Goal: Information Seeking & Learning: Learn about a topic

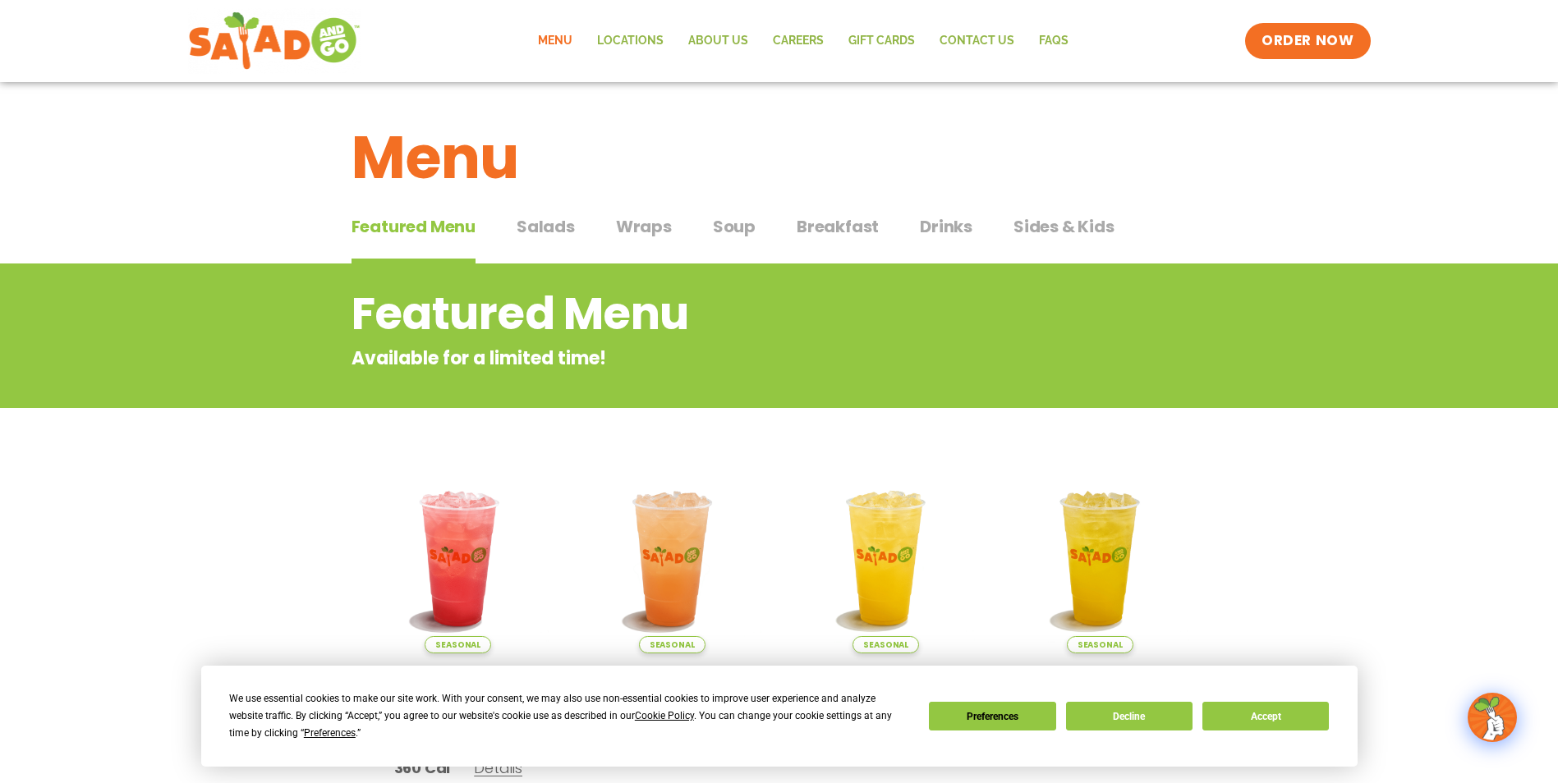
click at [558, 220] on span "Salads" at bounding box center [545, 226] width 58 height 25
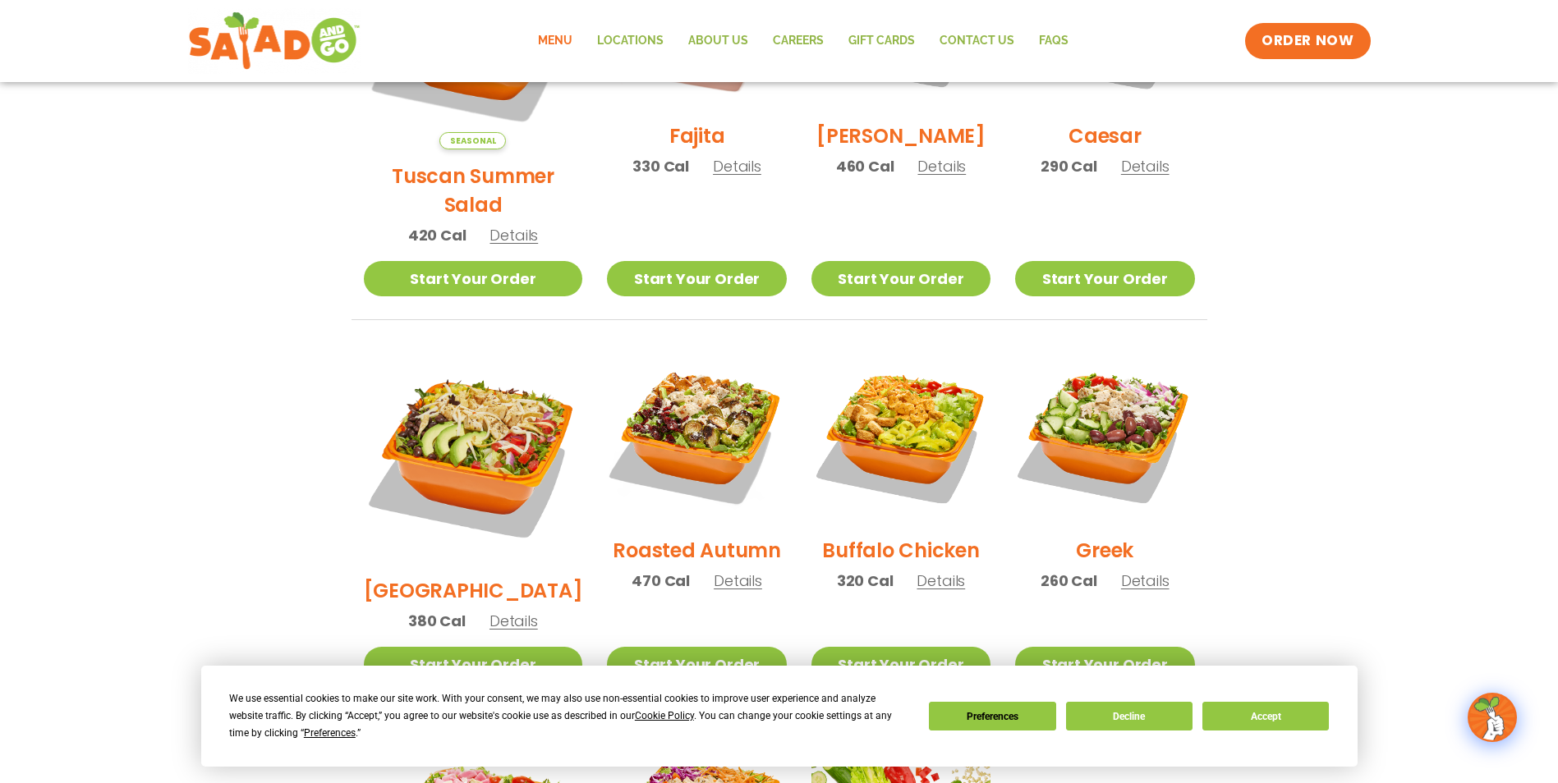
scroll to position [657, 0]
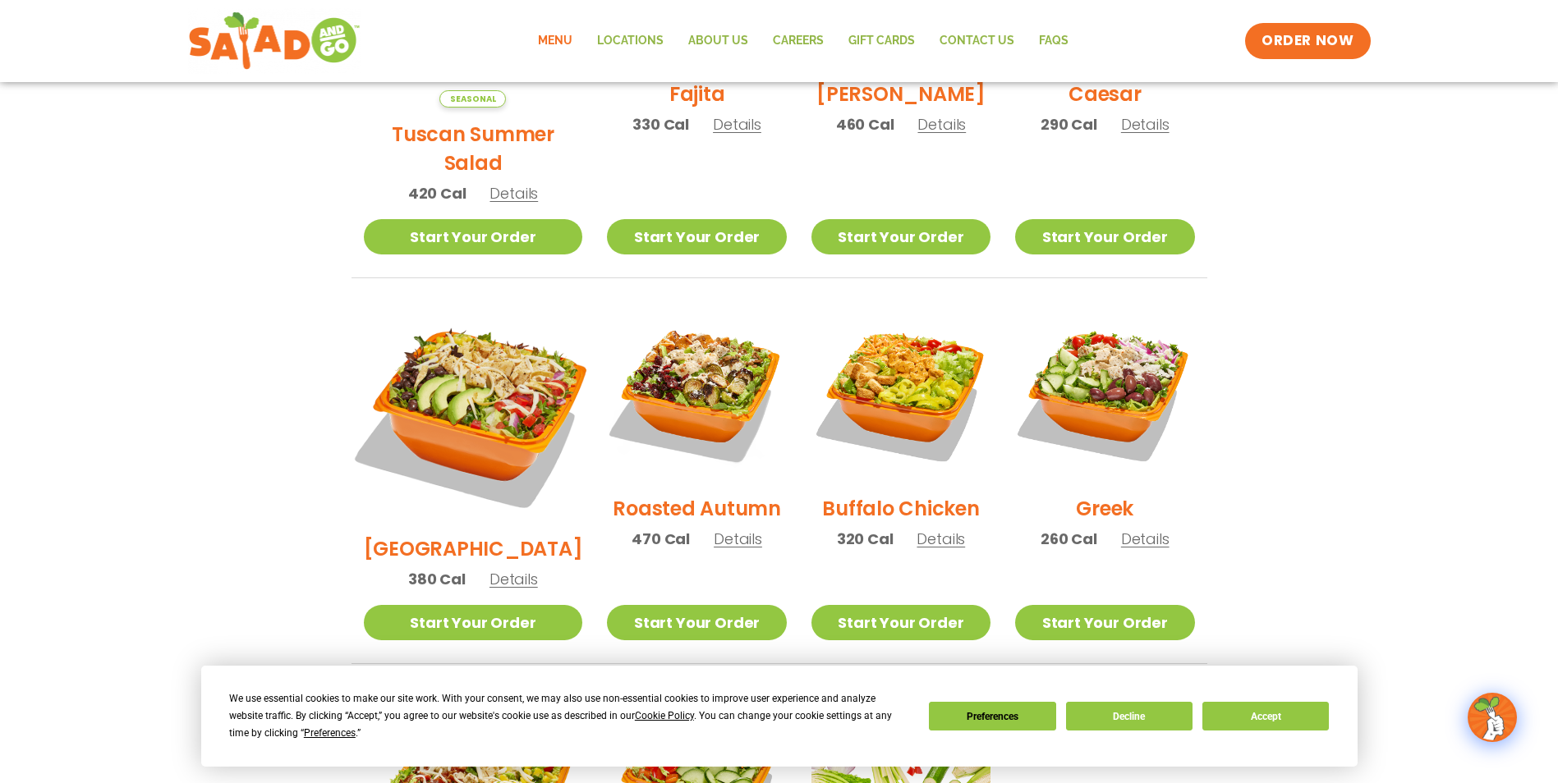
click at [461, 382] on img at bounding box center [472, 412] width 257 height 257
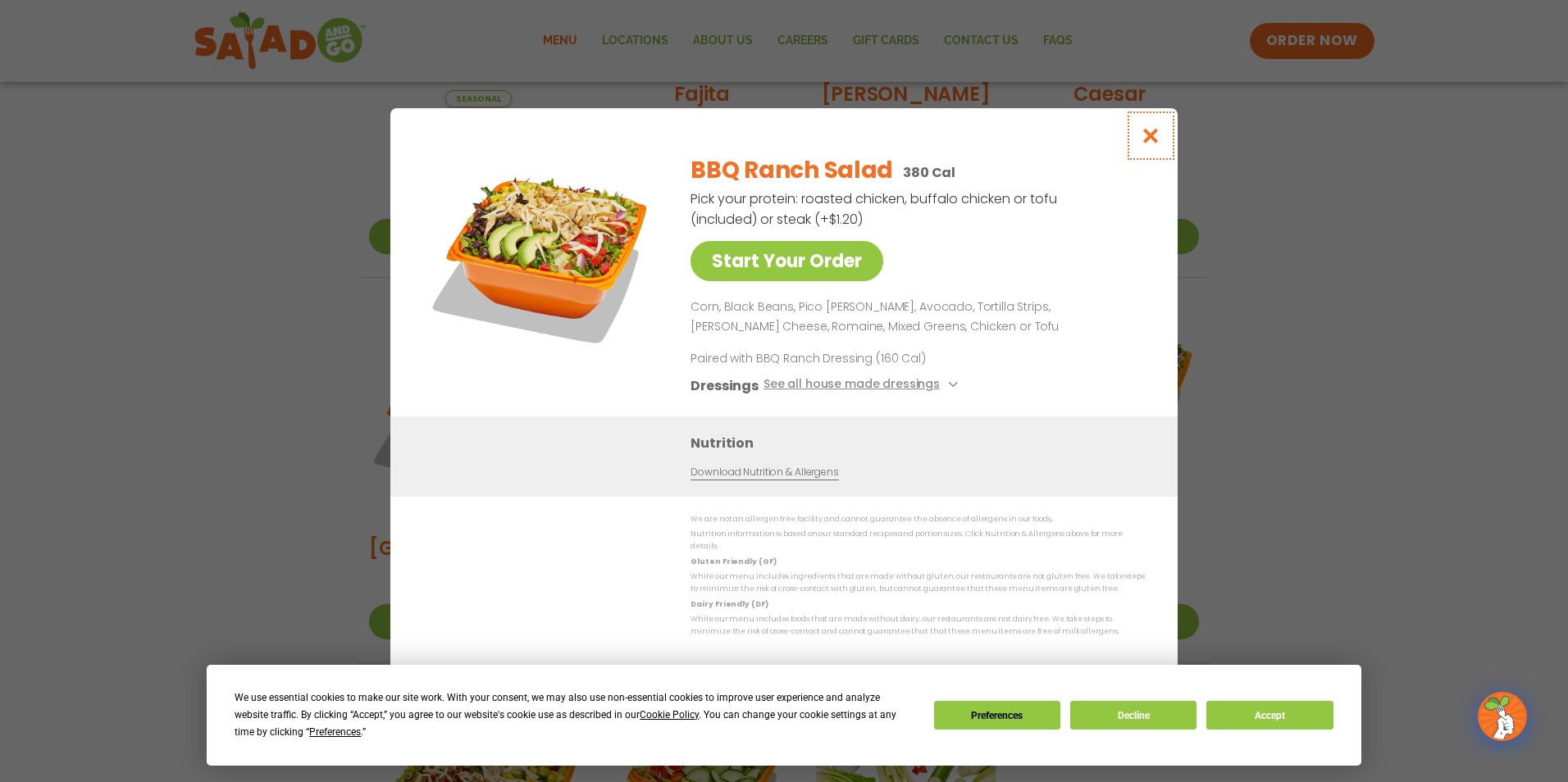
click at [1153, 144] on icon "Close modal" at bounding box center [1151, 135] width 21 height 17
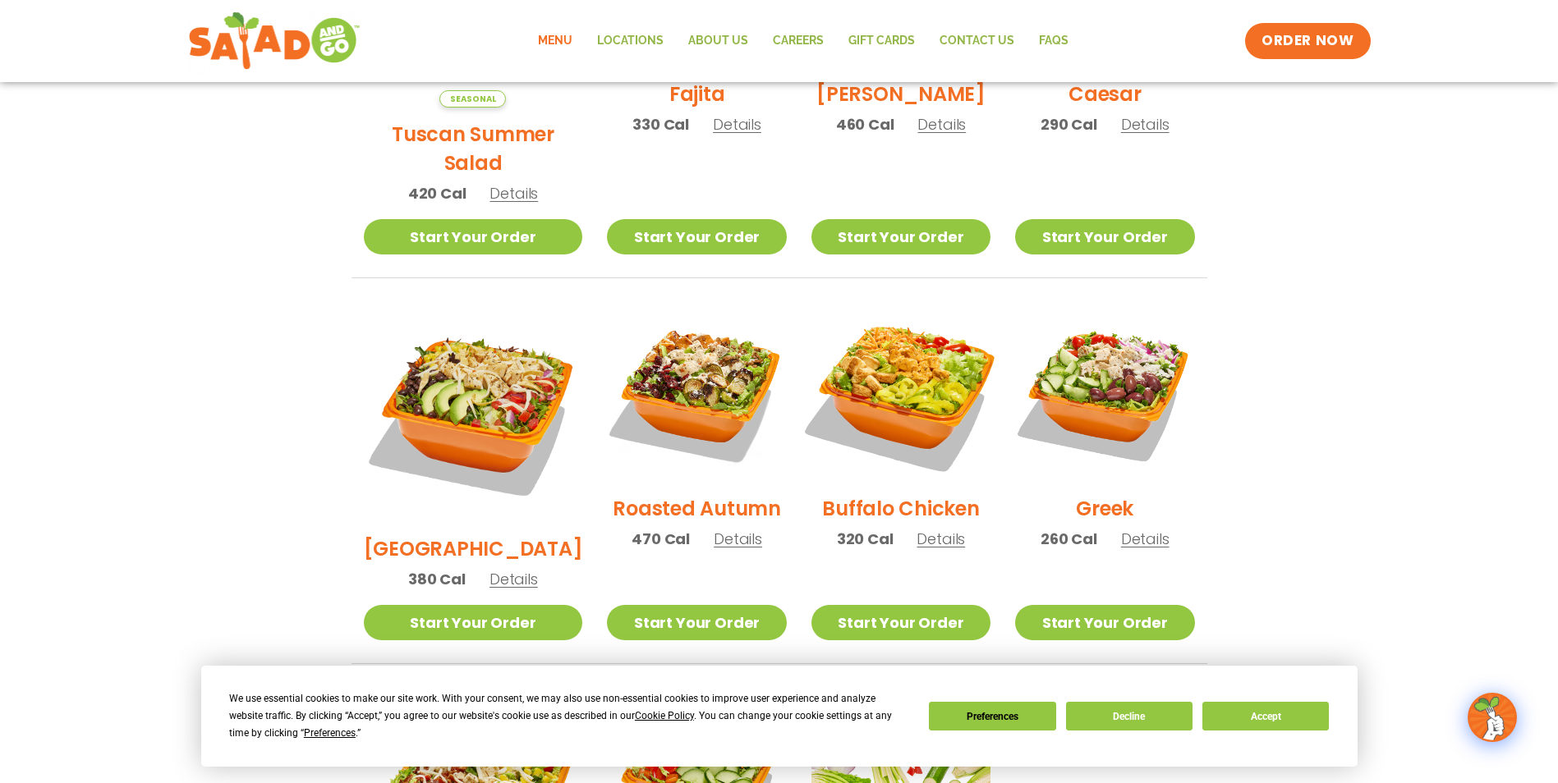
click at [932, 360] on img at bounding box center [901, 392] width 210 height 210
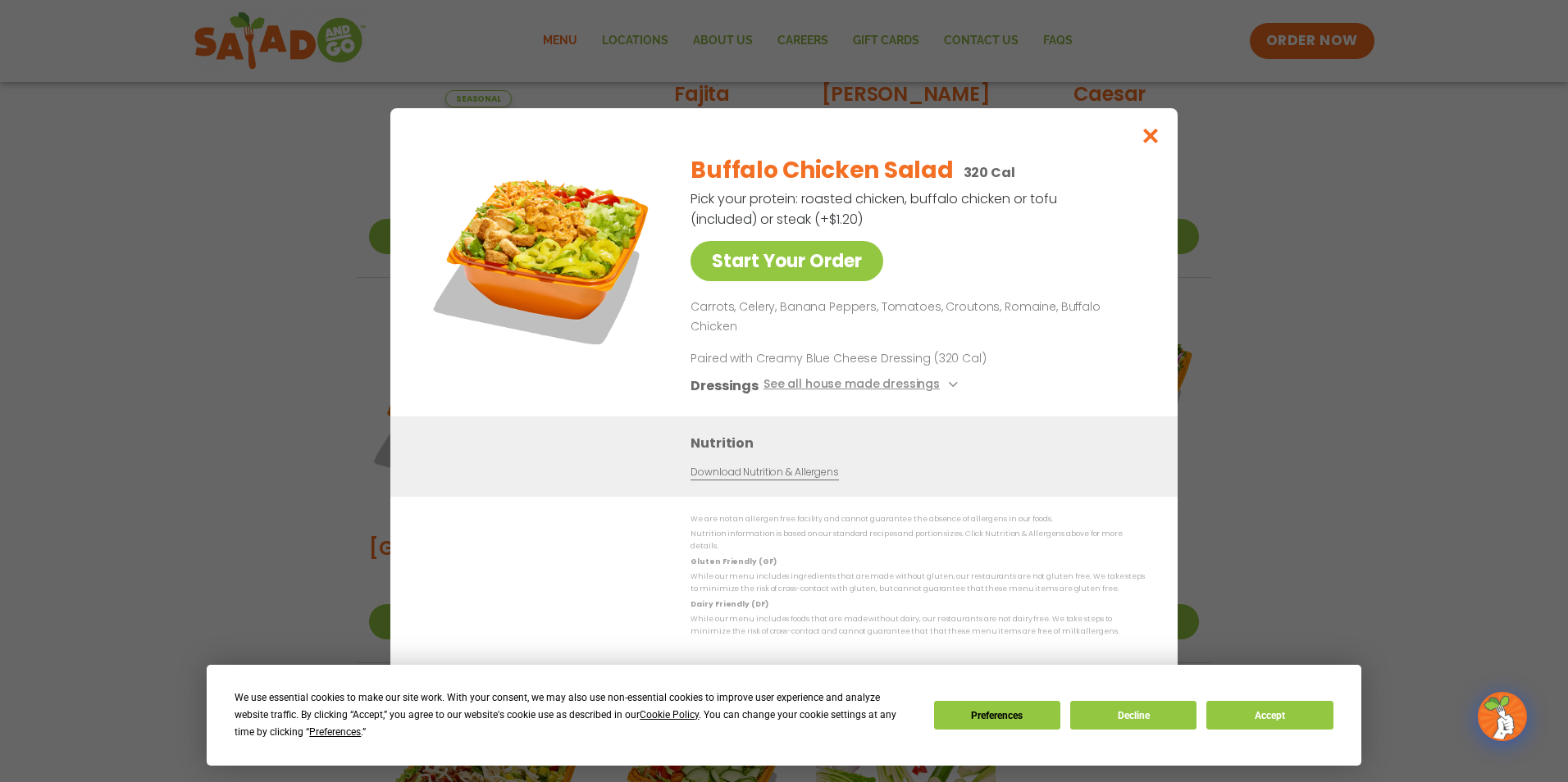
click at [1070, 436] on h3 "Nutrition" at bounding box center [921, 443] width 462 height 21
click at [1152, 145] on icon "Close modal" at bounding box center [1151, 135] width 21 height 17
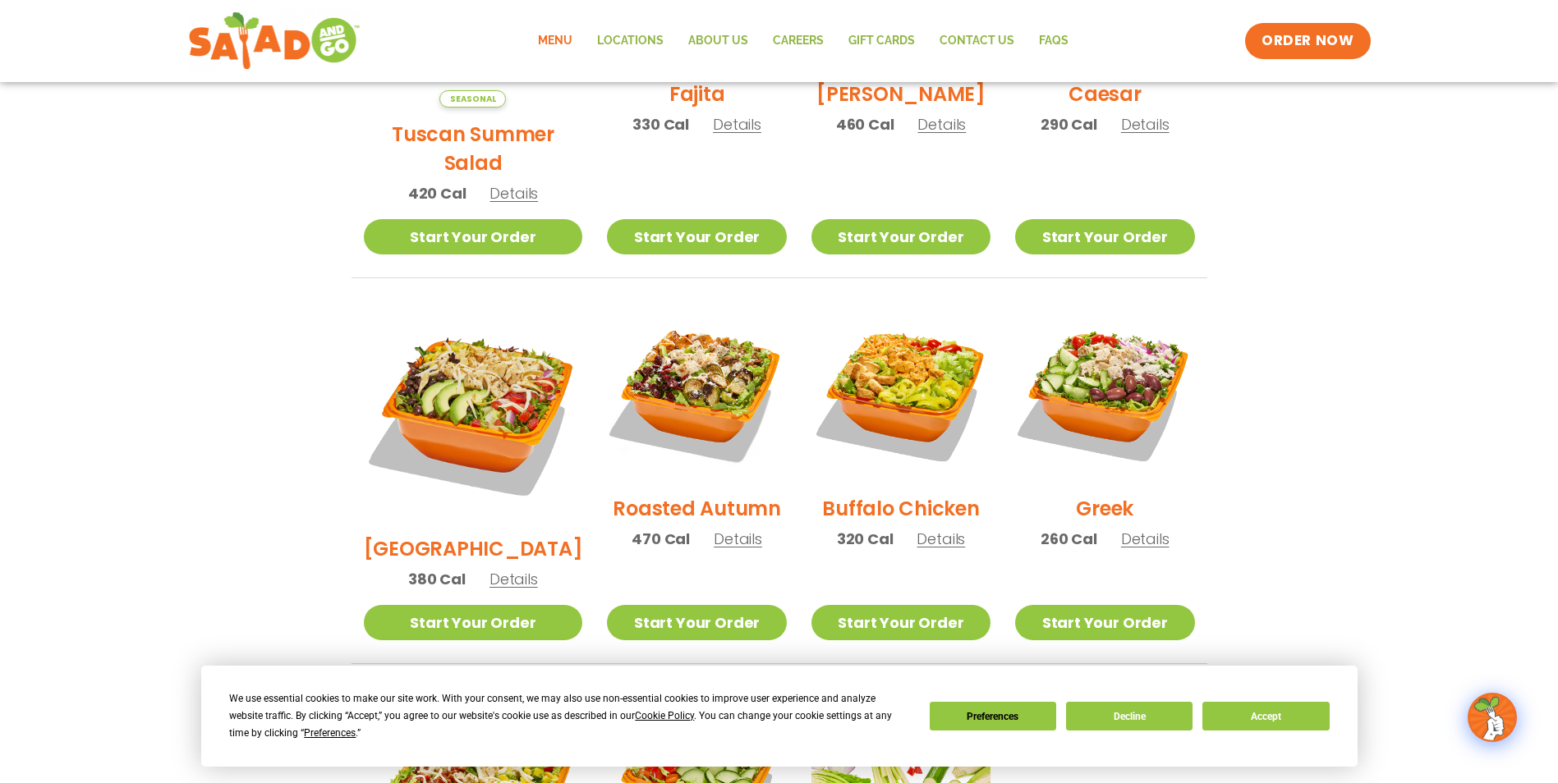
click at [1325, 276] on section "Salads Our house-made dressings make our huge portions even more delicious. Goo…" at bounding box center [779, 328] width 1558 height 1443
